Goal: Check status: Check status

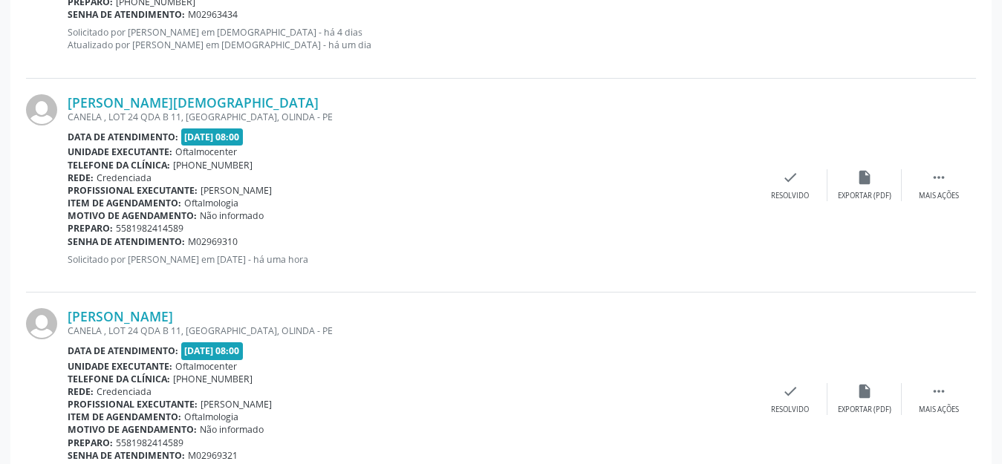
scroll to position [669, 0]
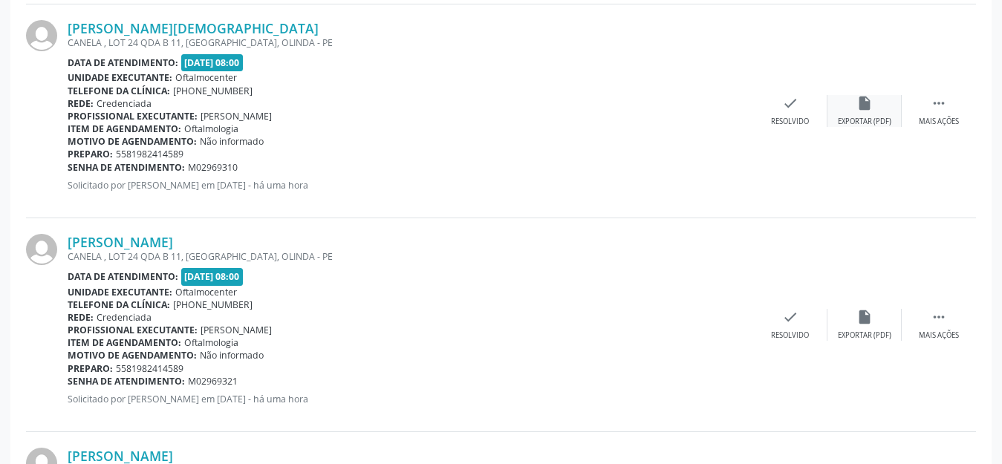
click at [866, 101] on icon "insert_drive_file" at bounding box center [865, 103] width 16 height 16
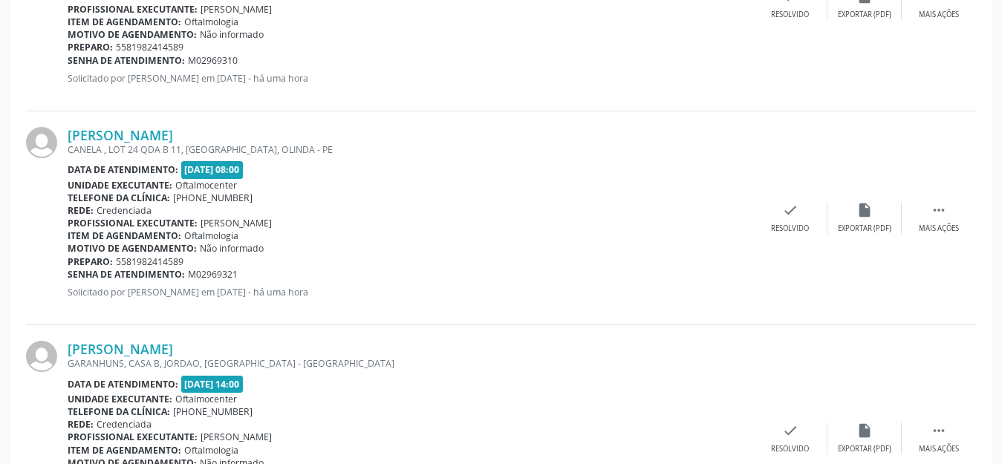
scroll to position [817, 0]
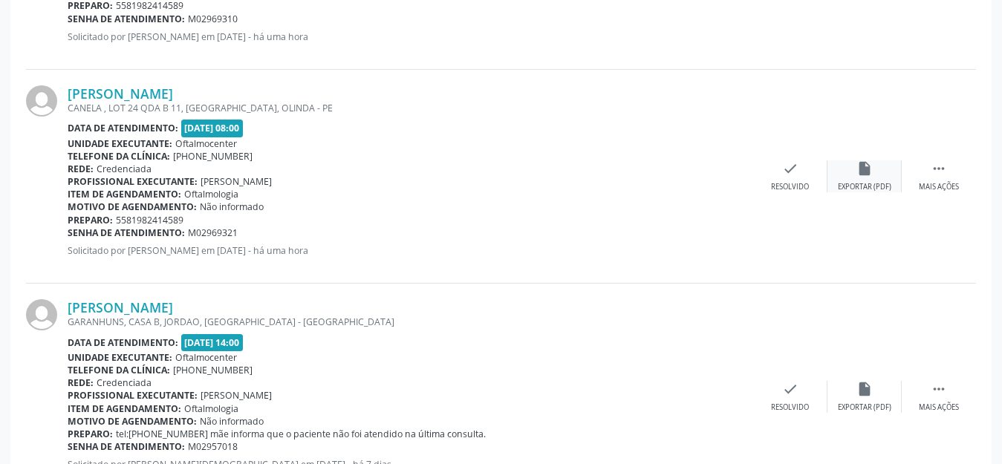
click at [861, 168] on icon "insert_drive_file" at bounding box center [865, 168] width 16 height 16
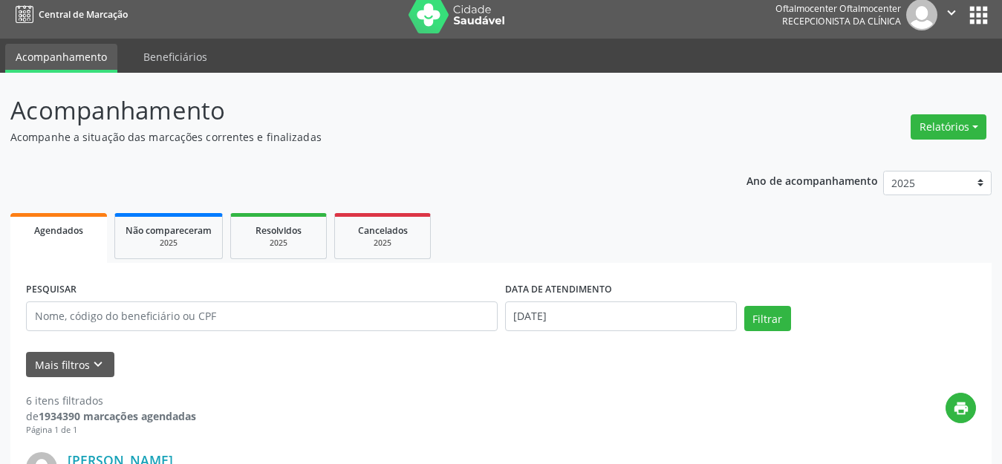
scroll to position [0, 0]
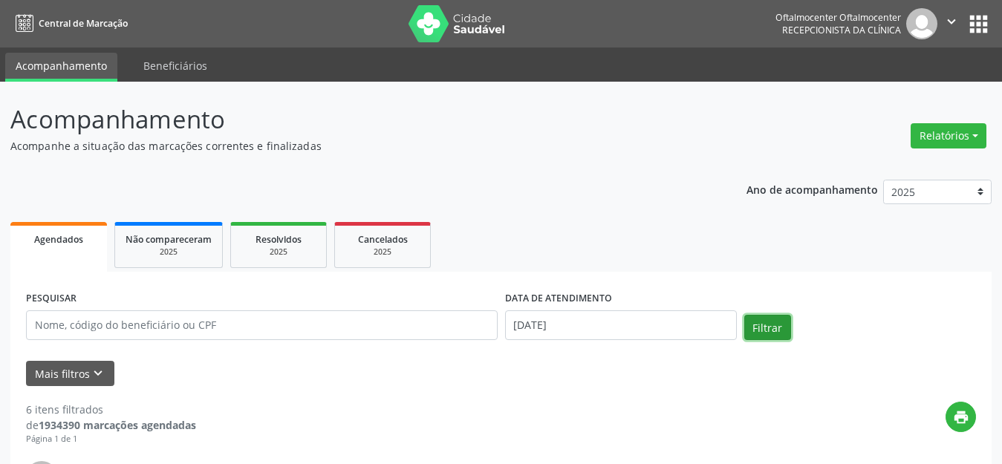
click at [762, 323] on button "Filtrar" at bounding box center [768, 327] width 47 height 25
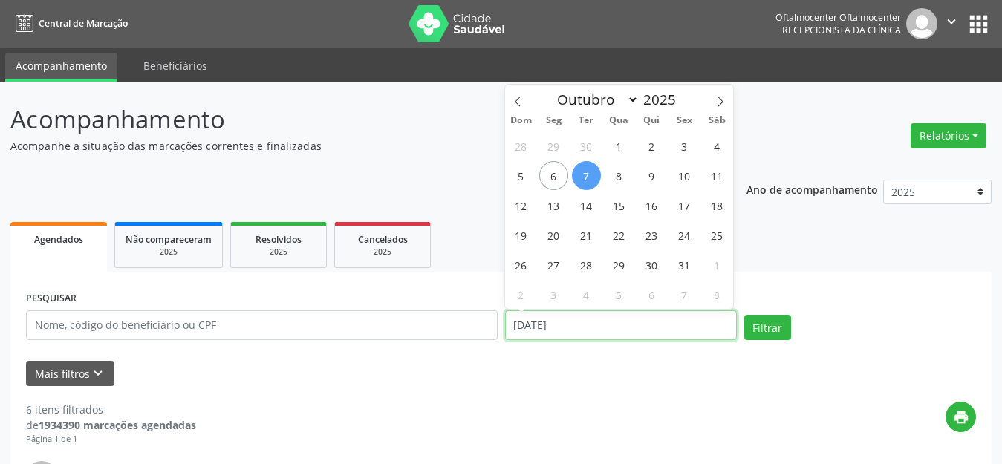
click at [669, 326] on input "[DATE]" at bounding box center [621, 326] width 232 height 30
click at [613, 178] on span "8" at bounding box center [619, 175] width 29 height 29
type input "08/10/2025"
click at [613, 178] on span "8" at bounding box center [619, 175] width 29 height 29
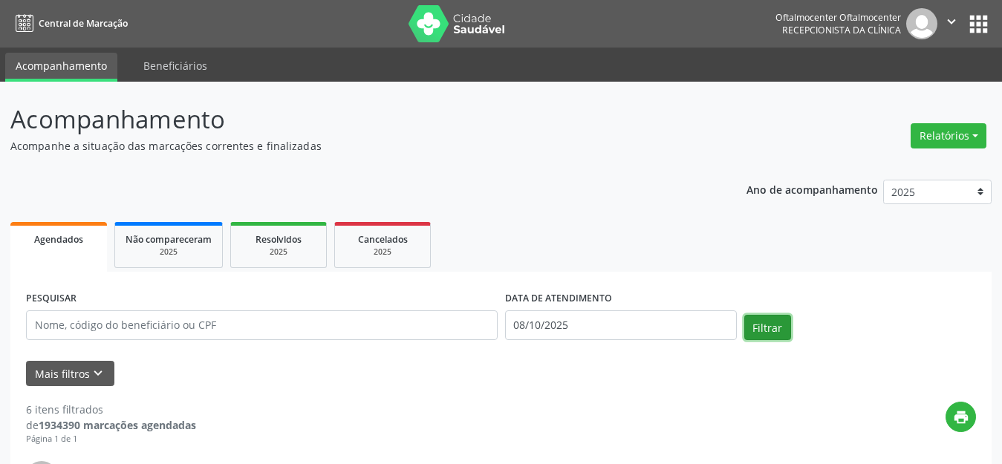
click at [781, 323] on button "Filtrar" at bounding box center [768, 327] width 47 height 25
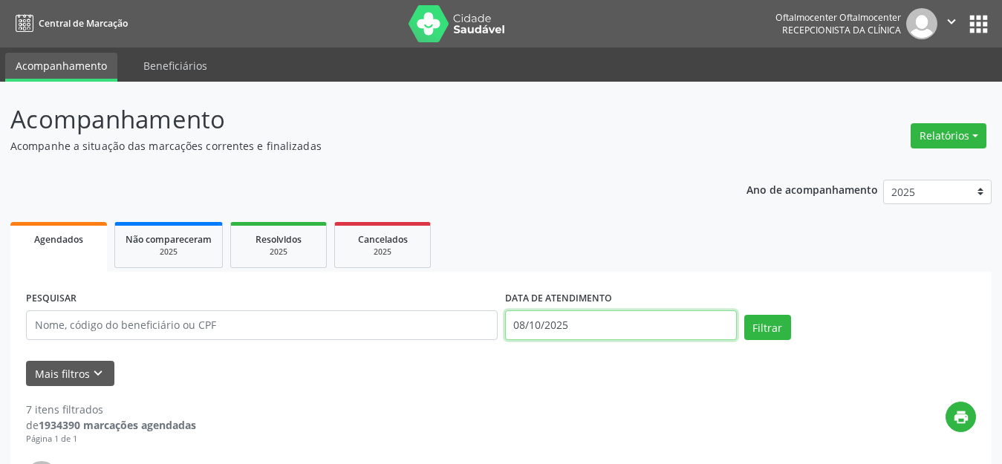
click at [650, 334] on input "08/10/2025" at bounding box center [621, 326] width 232 height 30
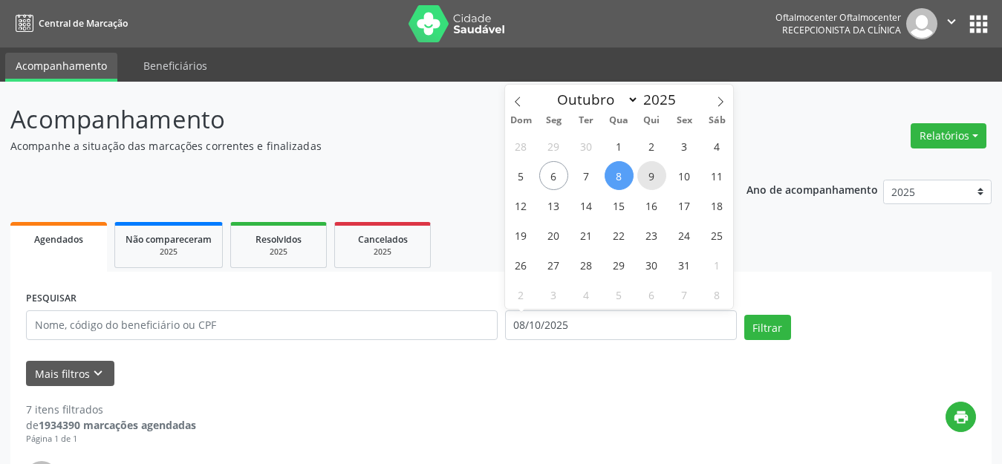
click at [648, 181] on span "9" at bounding box center [652, 175] width 29 height 29
type input "09/10/2025"
click at [649, 181] on span "9" at bounding box center [652, 175] width 29 height 29
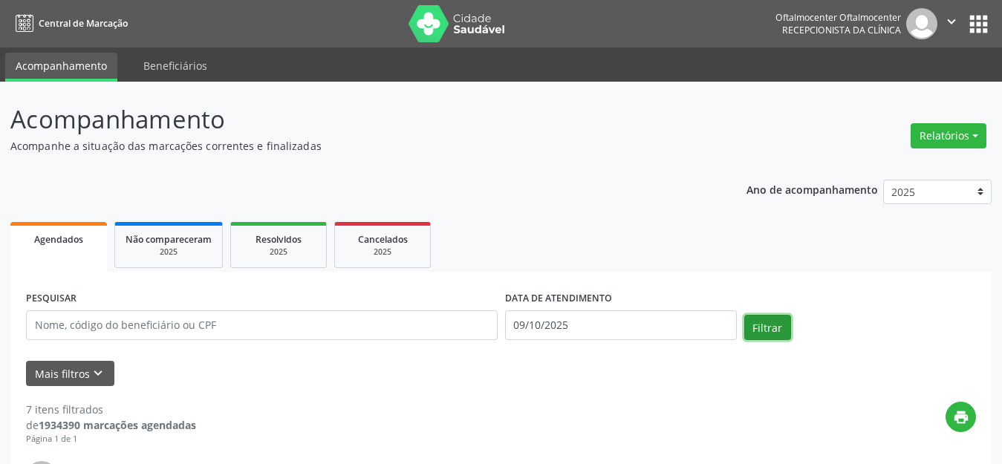
click at [768, 333] on button "Filtrar" at bounding box center [768, 327] width 47 height 25
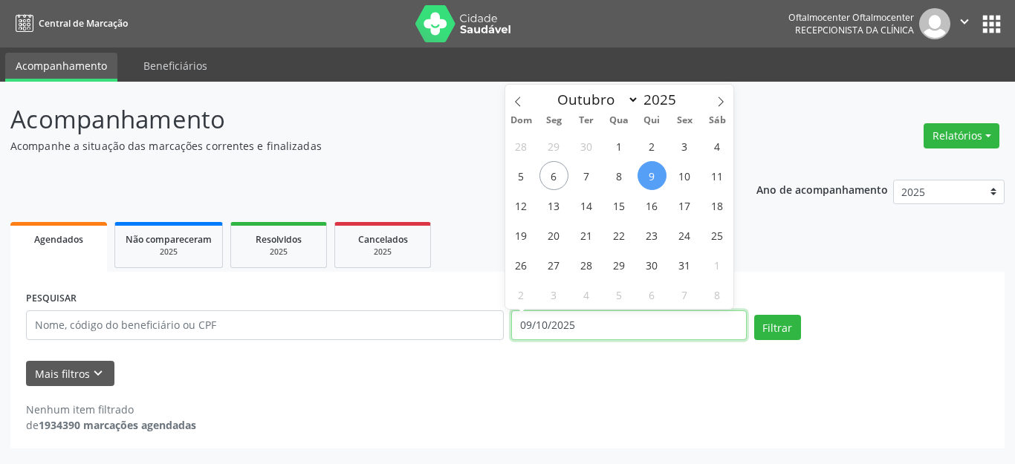
click at [675, 334] on input "09/10/2025" at bounding box center [629, 326] width 236 height 30
click at [676, 175] on span "10" at bounding box center [684, 175] width 29 height 29
type input "[DATE]"
click at [676, 175] on span "10" at bounding box center [684, 175] width 29 height 29
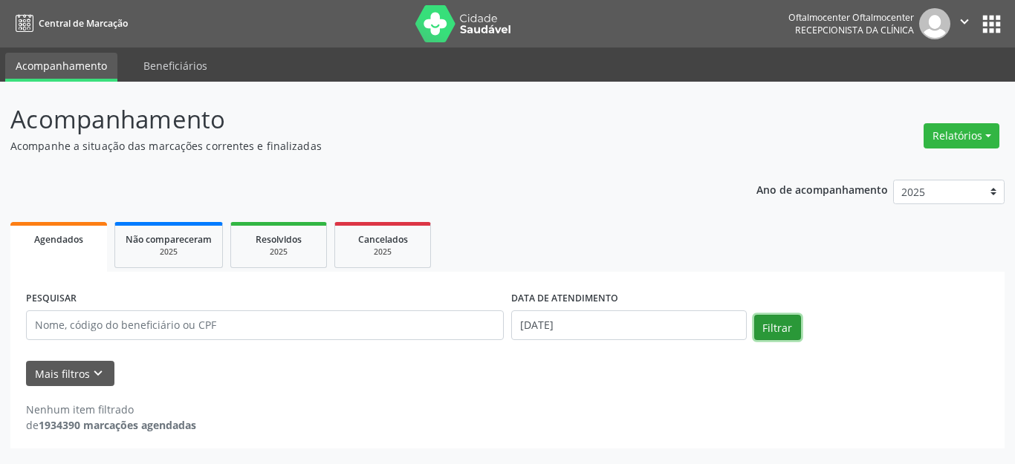
click at [773, 326] on button "Filtrar" at bounding box center [777, 327] width 47 height 25
